Goal: Task Accomplishment & Management: Manage account settings

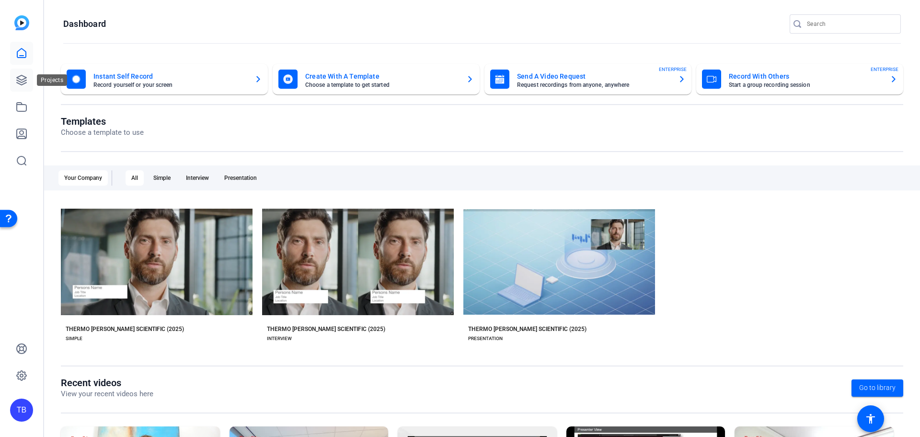
click at [24, 79] on icon at bounding box center [22, 80] width 10 height 10
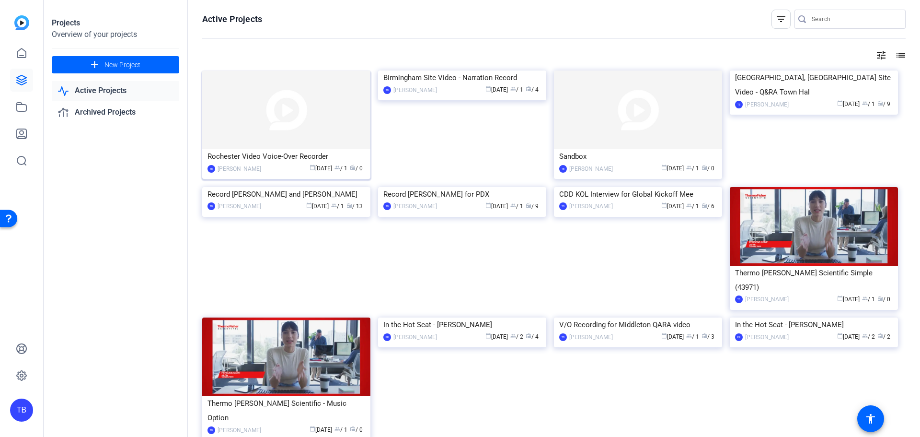
click at [266, 101] on img at bounding box center [286, 109] width 168 height 79
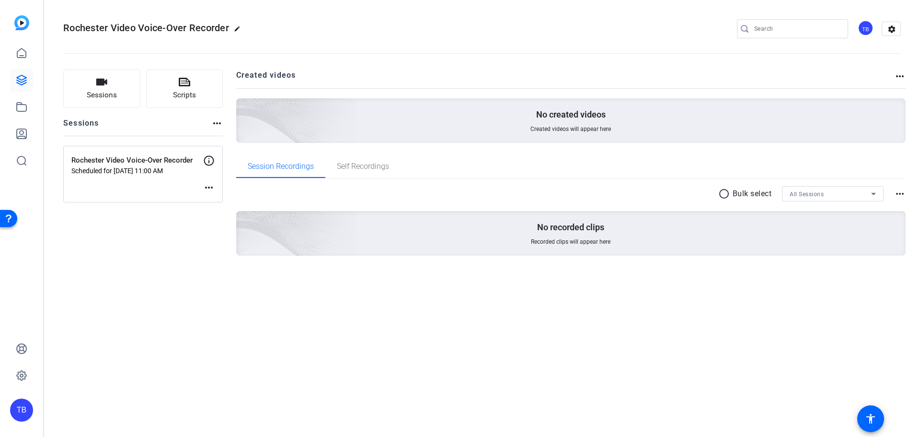
click at [208, 185] on mat-icon "more_horiz" at bounding box center [209, 188] width 12 height 12
click at [197, 174] on div at bounding box center [460, 218] width 920 height 437
click at [207, 161] on icon at bounding box center [209, 161] width 12 height 12
click at [184, 184] on div "Rochester Video Voice-Over Recorder Scheduled for Sep 12, 2025 @ 11:00 AM more_…" at bounding box center [143, 174] width 160 height 57
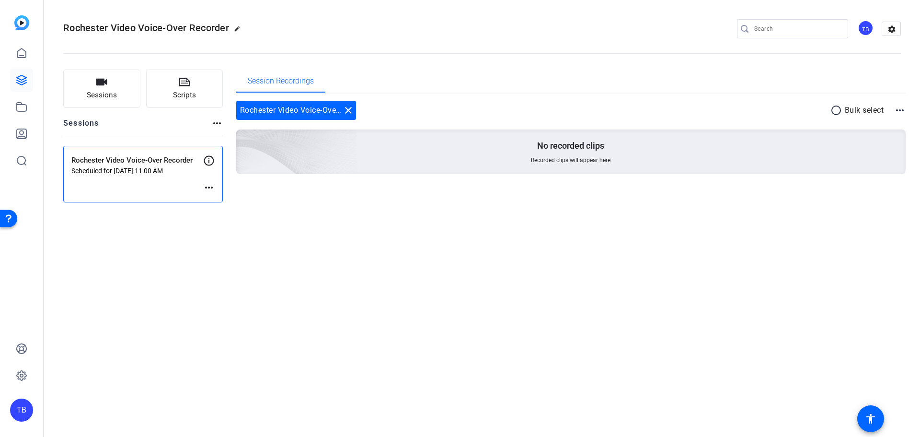
click at [211, 189] on mat-icon "more_horiz" at bounding box center [209, 188] width 12 height 12
click at [237, 201] on span "Edit Session" at bounding box center [233, 202] width 44 height 12
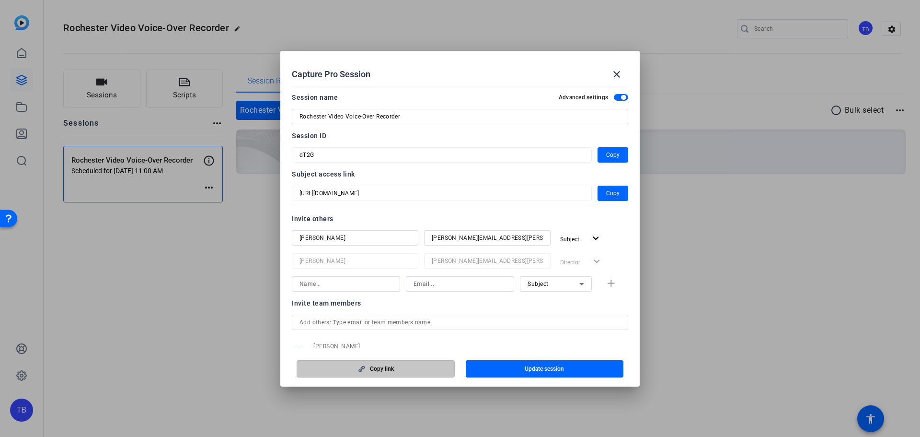
click at [417, 373] on span "button" at bounding box center [375, 368] width 157 height 23
click at [607, 189] on span "Copy" at bounding box center [612, 193] width 13 height 12
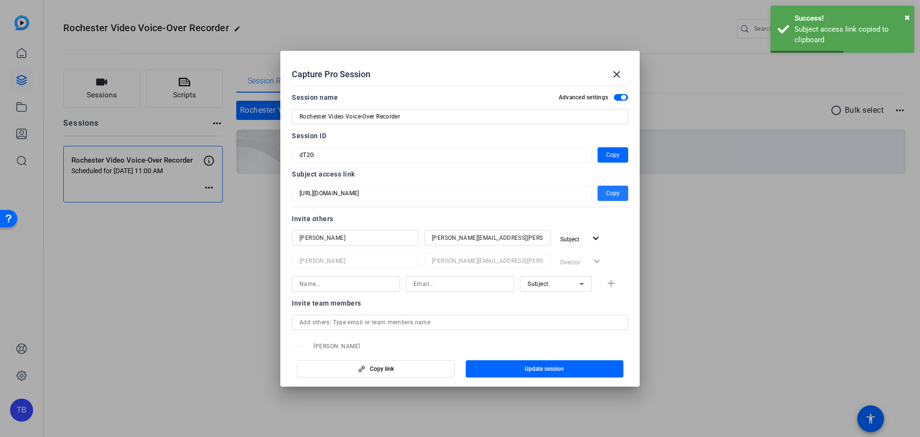
click at [607, 192] on span "Copy" at bounding box center [612, 193] width 13 height 12
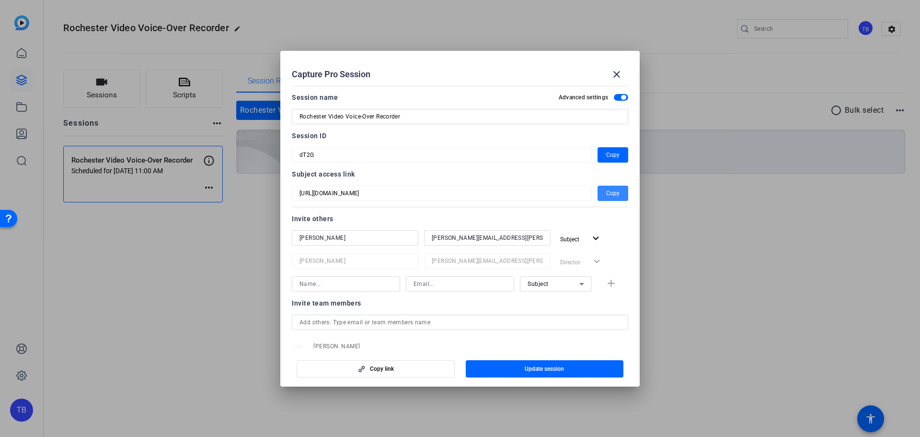
click at [608, 192] on span "Copy" at bounding box center [612, 193] width 13 height 12
click at [616, 74] on mat-icon "close" at bounding box center [617, 75] width 12 height 12
